Goal: Find specific page/section: Find specific page/section

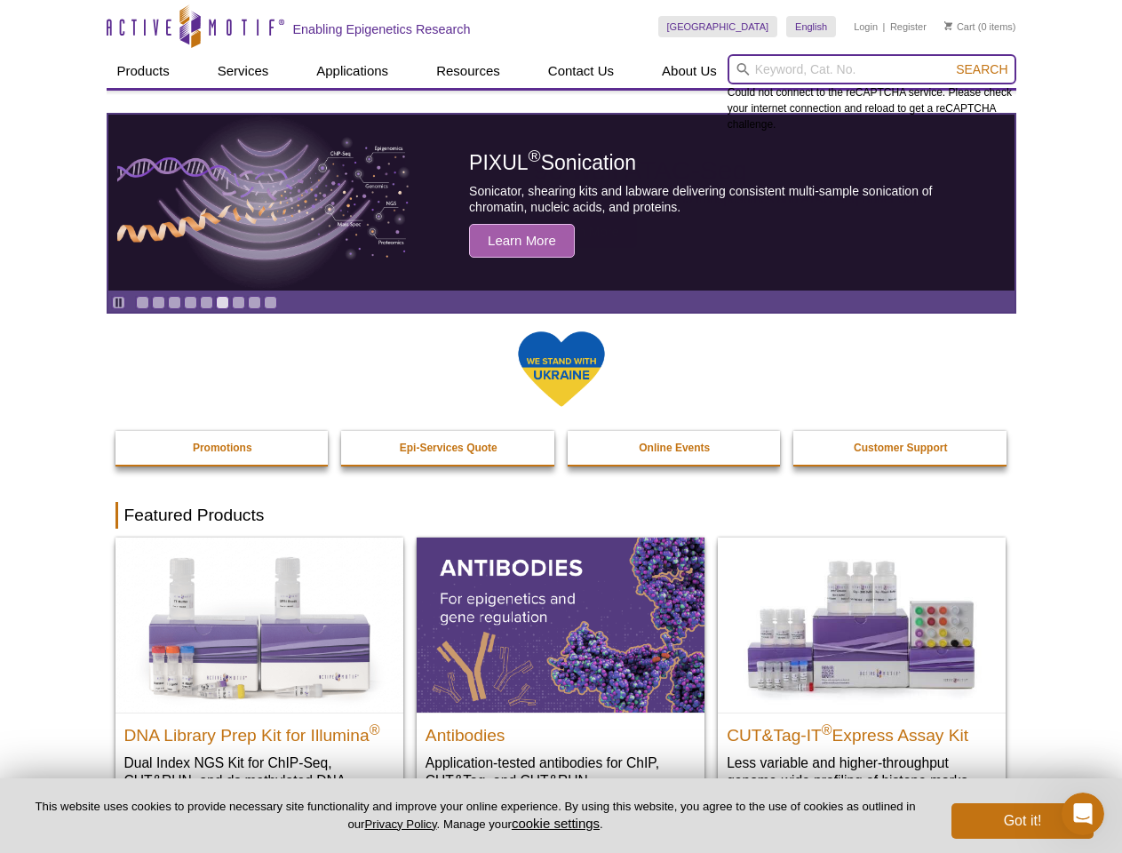
click at [871, 69] on input "search" at bounding box center [872, 69] width 289 height 30
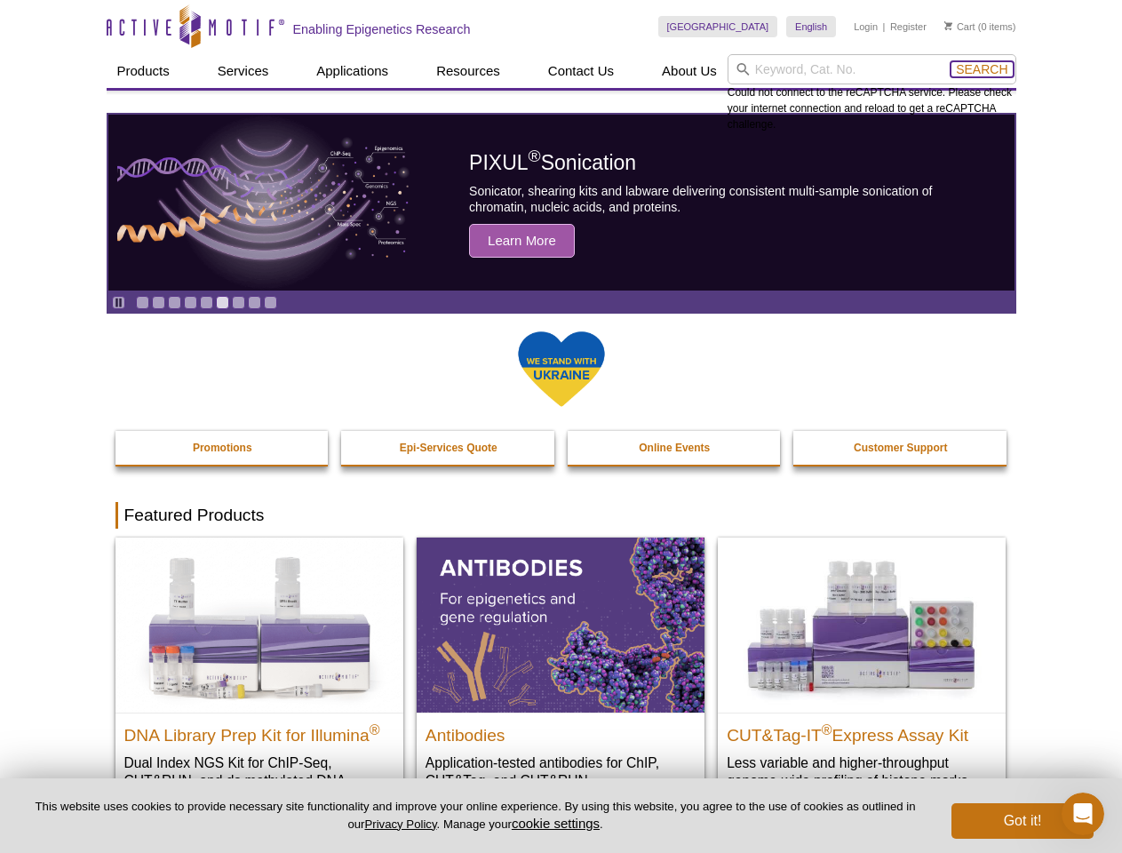
click at [982, 69] on span "Search" at bounding box center [982, 69] width 52 height 14
click at [118, 302] on icon "Pause" at bounding box center [119, 303] width 12 height 12
click at [142, 302] on link "Go to slide 1" at bounding box center [142, 302] width 13 height 13
click at [158, 302] on link "Go to slide 2" at bounding box center [158, 302] width 13 height 13
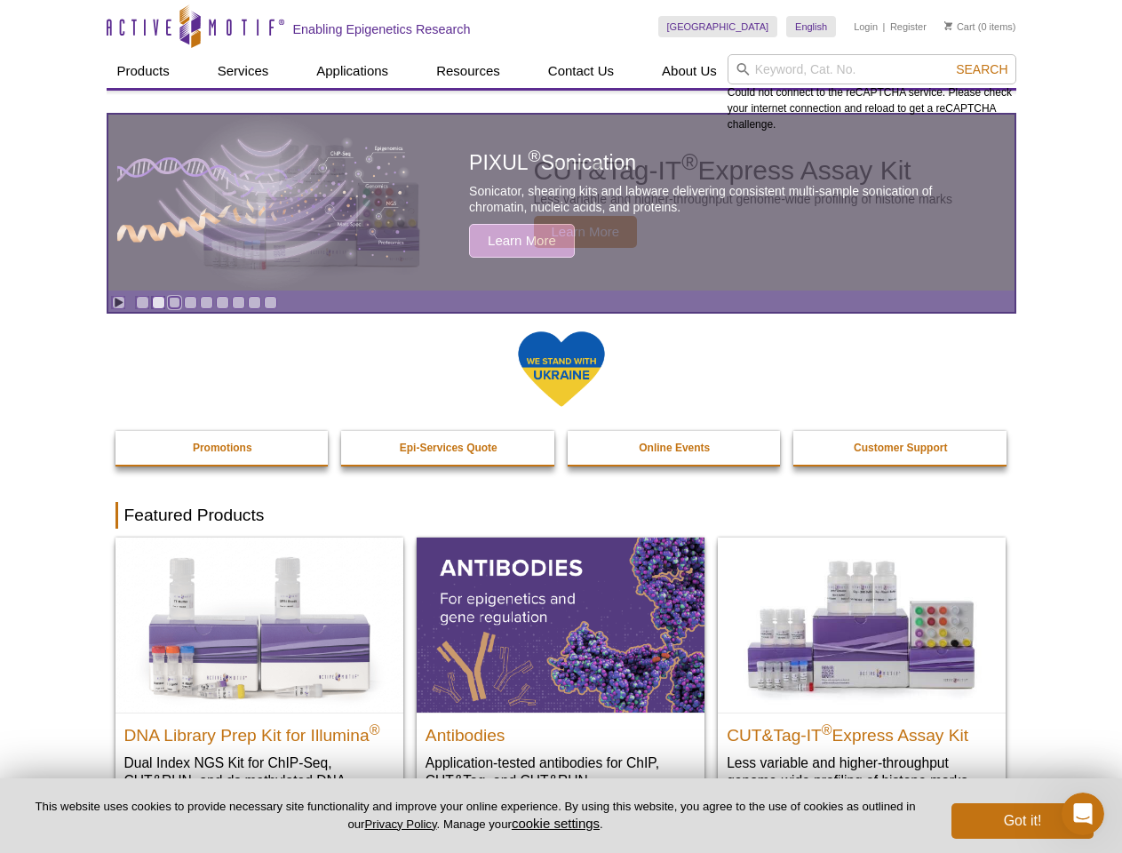
click at [174, 302] on link "Go to slide 3" at bounding box center [174, 302] width 13 height 13
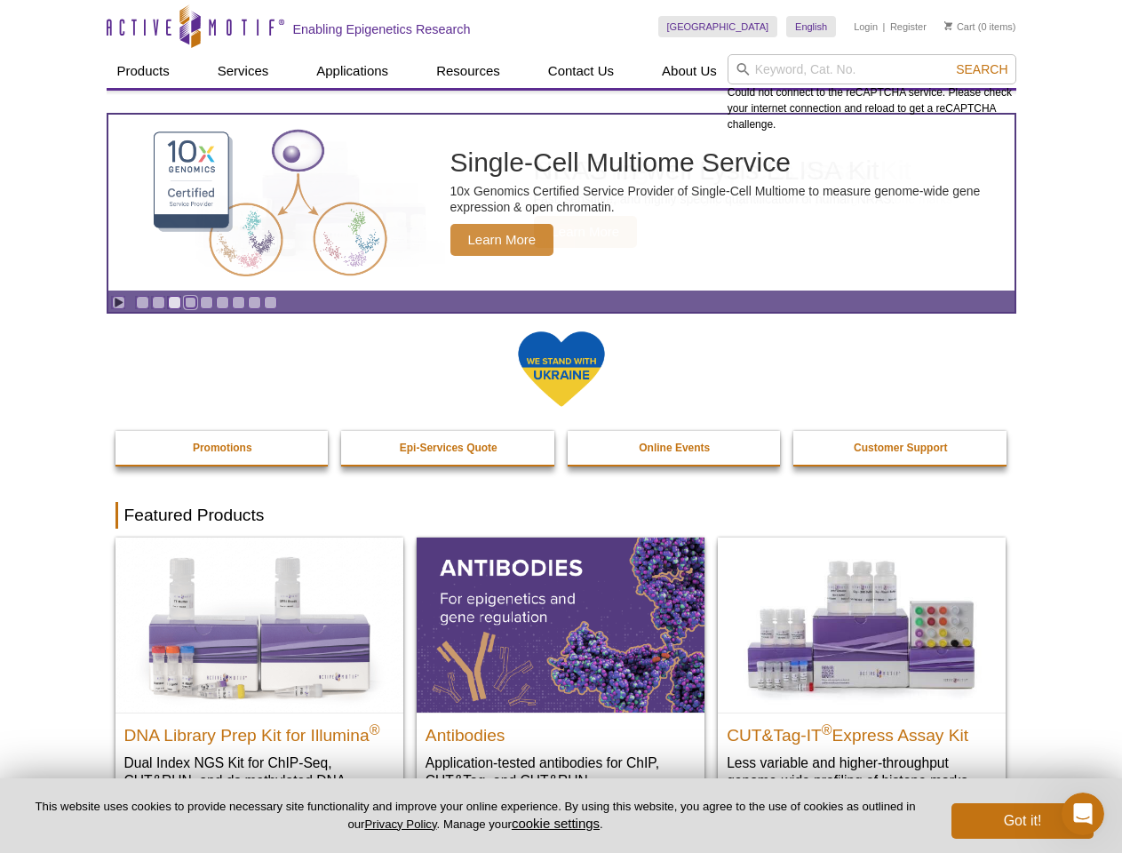
click at [190, 302] on link "Go to slide 4" at bounding box center [190, 302] width 13 height 13
click at [206, 302] on link "Go to slide 5" at bounding box center [206, 302] width 13 height 13
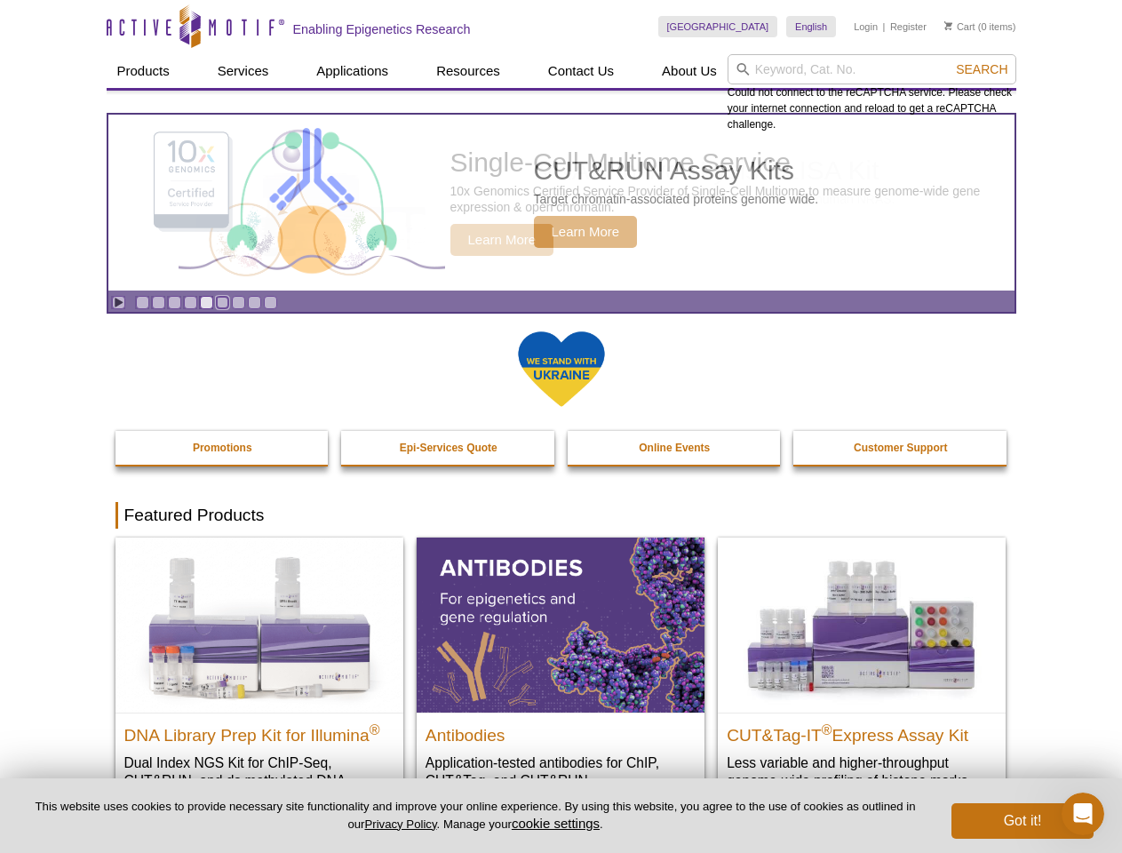
click at [222, 302] on link "Go to slide 6" at bounding box center [222, 302] width 13 height 13
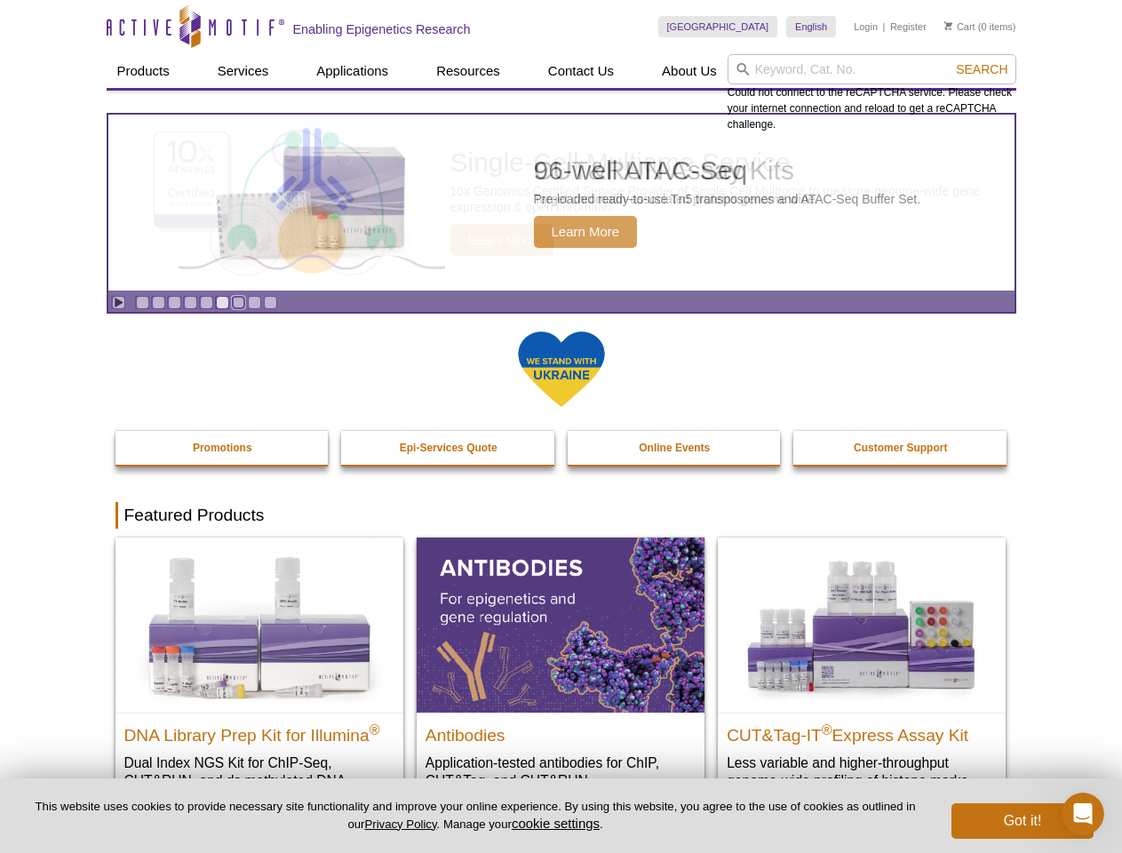
click at [238, 302] on link "Go to slide 7" at bounding box center [238, 302] width 13 height 13
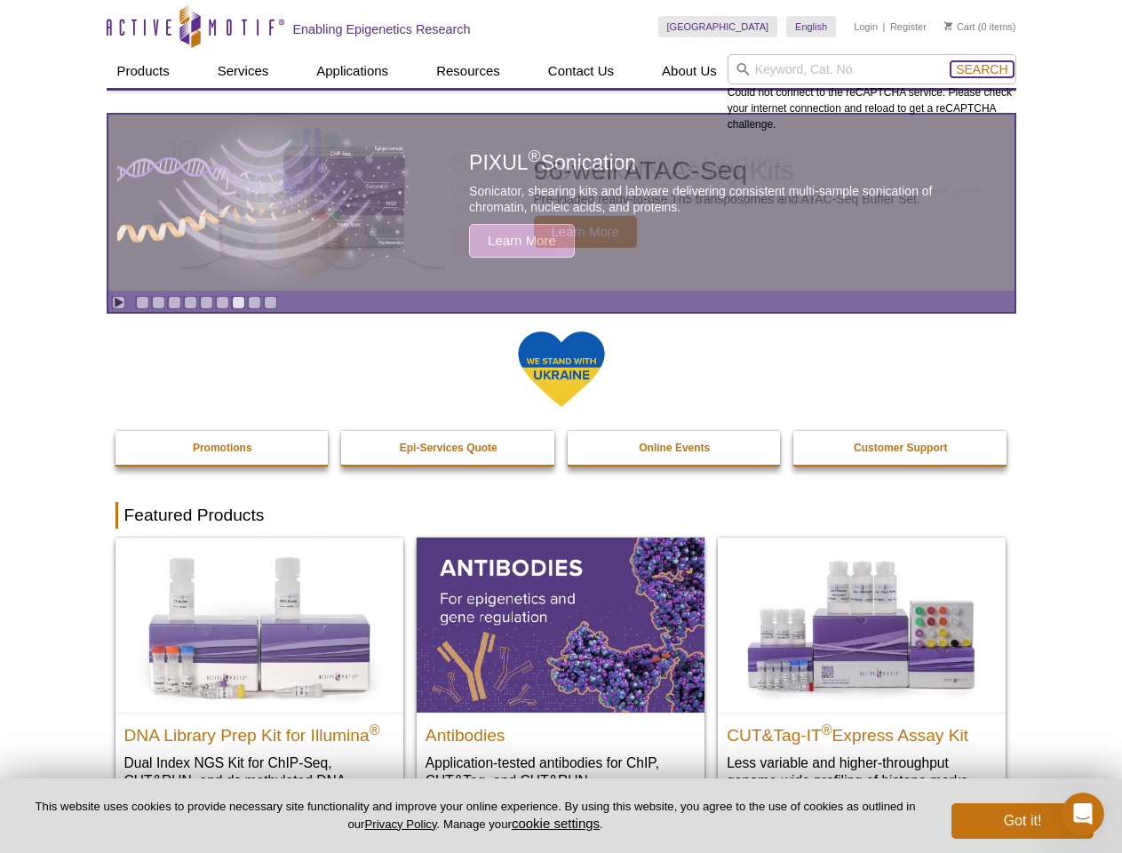
click at [982, 69] on span "Search" at bounding box center [982, 69] width 52 height 14
